Goal: Communication & Community: Answer question/provide support

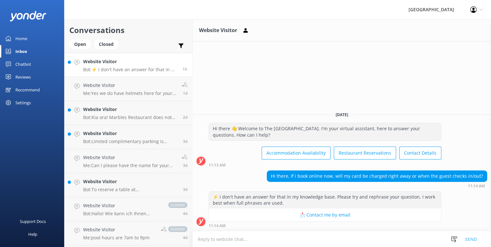
click at [221, 240] on textarea at bounding box center [342, 239] width 298 height 16
drag, startPoint x: 230, startPoint y: 239, endPoint x: 235, endPoint y: 239, distance: 4.8
click at [230, 239] on textarea "We will charge a day" at bounding box center [342, 239] width 298 height 16
click at [252, 239] on textarea "We will charge a day" at bounding box center [342, 239] width 298 height 16
click at [279, 240] on textarea "We will charge a day prior your arriv" at bounding box center [342, 239] width 298 height 16
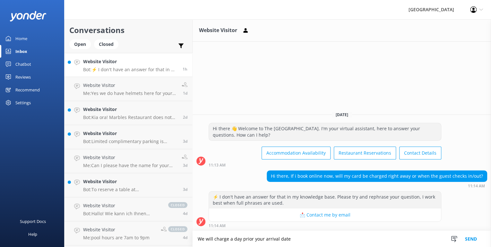
type textarea "We will charge a day prior your arrival date"
click at [468, 240] on button "Send" at bounding box center [471, 239] width 24 height 16
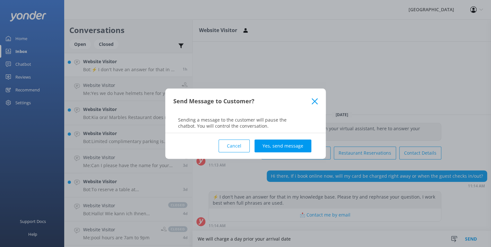
click at [282, 142] on button "Yes, send message" at bounding box center [282, 146] width 57 height 13
